Goal: Task Accomplishment & Management: Use online tool/utility

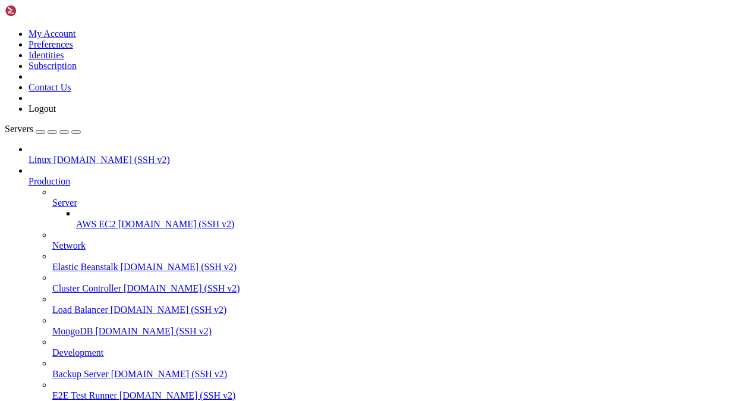
drag, startPoint x: 241, startPoint y: 973, endPoint x: 233, endPoint y: 1006, distance: 34.3
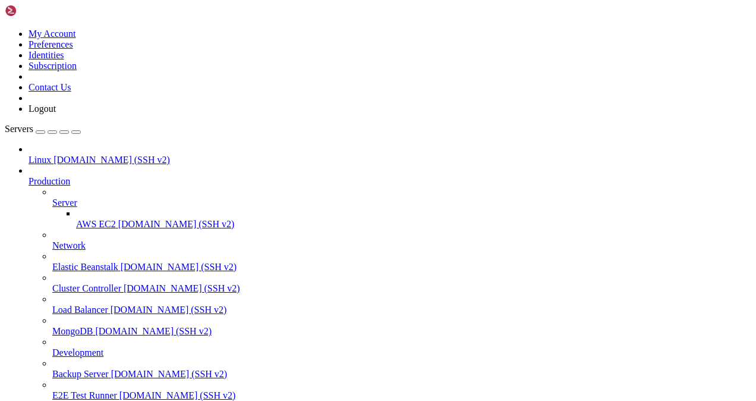
drag, startPoint x: 139, startPoint y: 1001, endPoint x: 175, endPoint y: 831, distance: 173.1
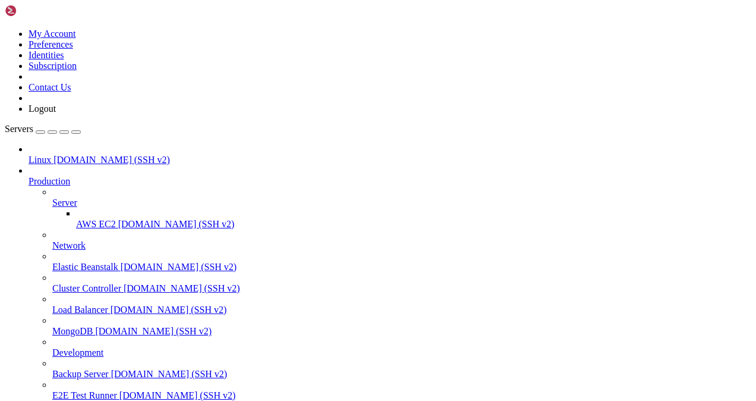
drag, startPoint x: 315, startPoint y: 856, endPoint x: 321, endPoint y: 859, distance: 6.6
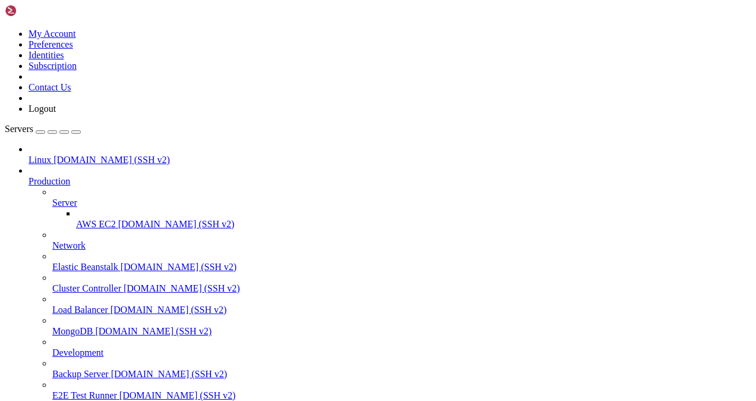
drag, startPoint x: 257, startPoint y: 39, endPoint x: 214, endPoint y: 42, distance: 42.9
type input "/home/techmoon"
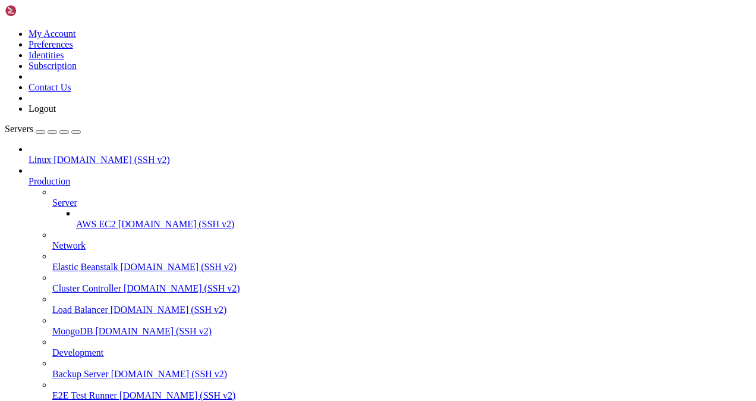
drag, startPoint x: 196, startPoint y: 60, endPoint x: 213, endPoint y: 71, distance: 20.6
drag, startPoint x: 226, startPoint y: 59, endPoint x: 300, endPoint y: 84, distance: 78.0
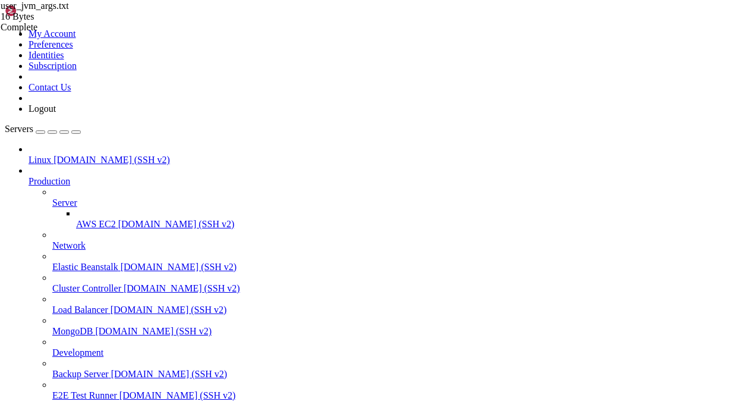
type textarea "-Xmx20G -Xms20G"
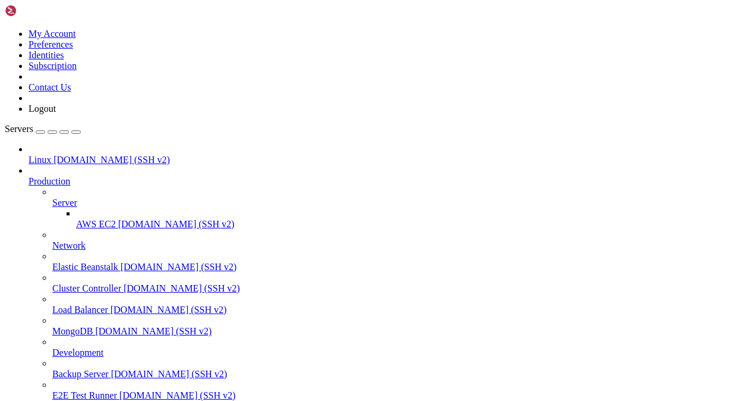
type input "/home/techmoon/mods"
